Goal: Task Accomplishment & Management: Manage account settings

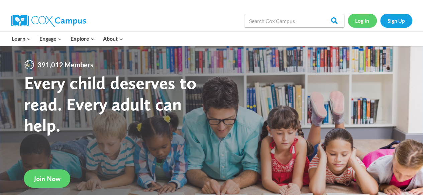
click at [359, 20] on link "Log In" at bounding box center [361, 21] width 29 height 14
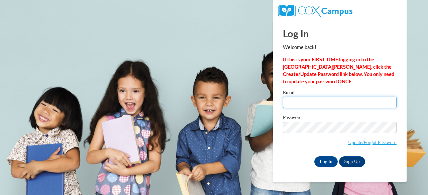
click at [326, 104] on input "Email" at bounding box center [340, 102] width 114 height 11
type input "emmie.teschner@gmail.com"
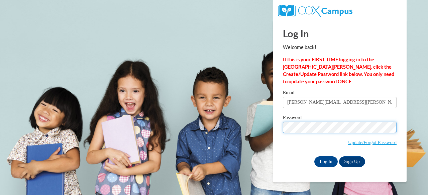
click at [314, 157] on input "Log In" at bounding box center [325, 162] width 23 height 11
